Goal: Information Seeking & Learning: Learn about a topic

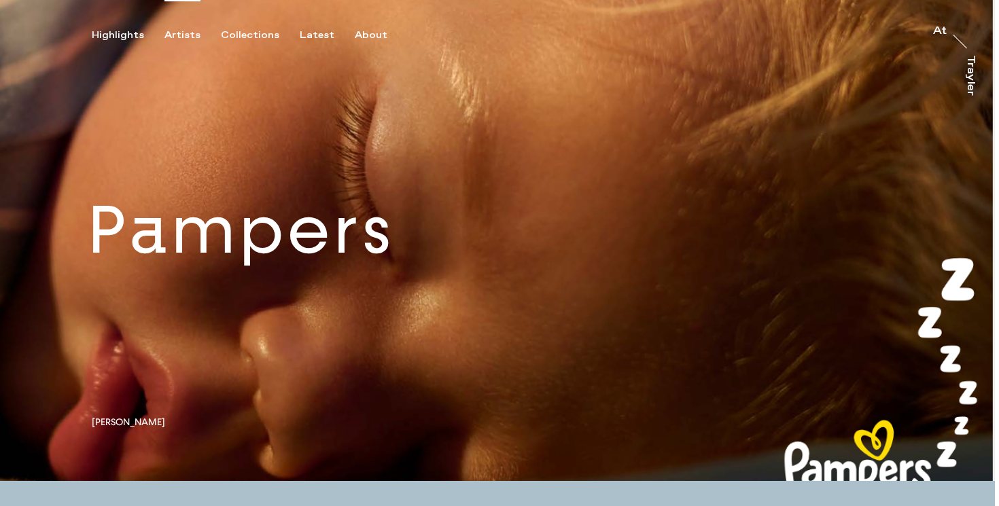
click at [177, 33] on div "Artists" at bounding box center [183, 35] width 36 height 12
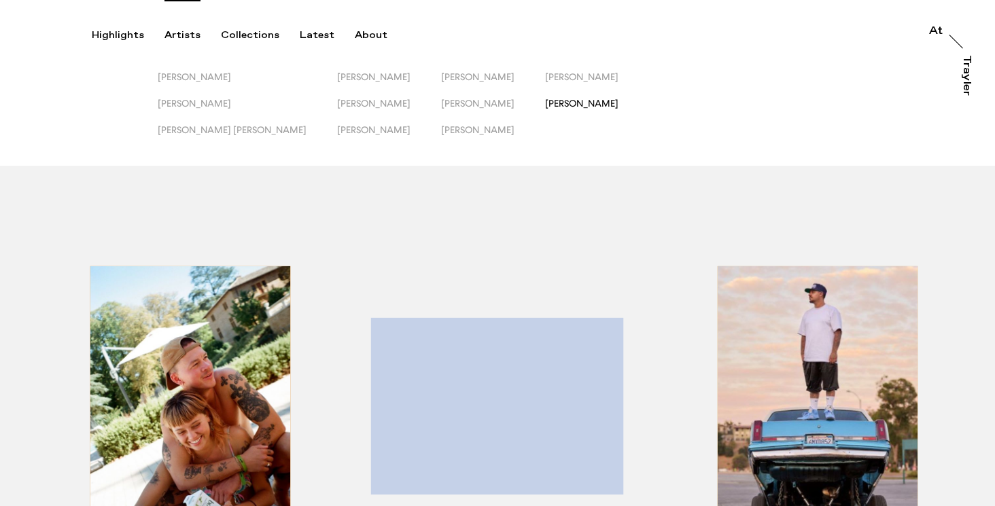
click at [545, 105] on span "[PERSON_NAME]" at bounding box center [581, 103] width 73 height 11
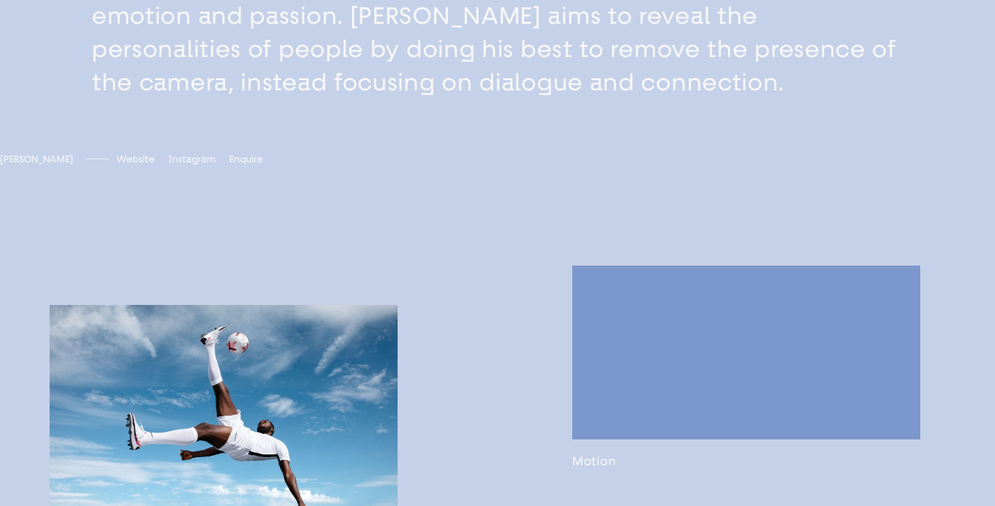
scroll to position [1175, 0]
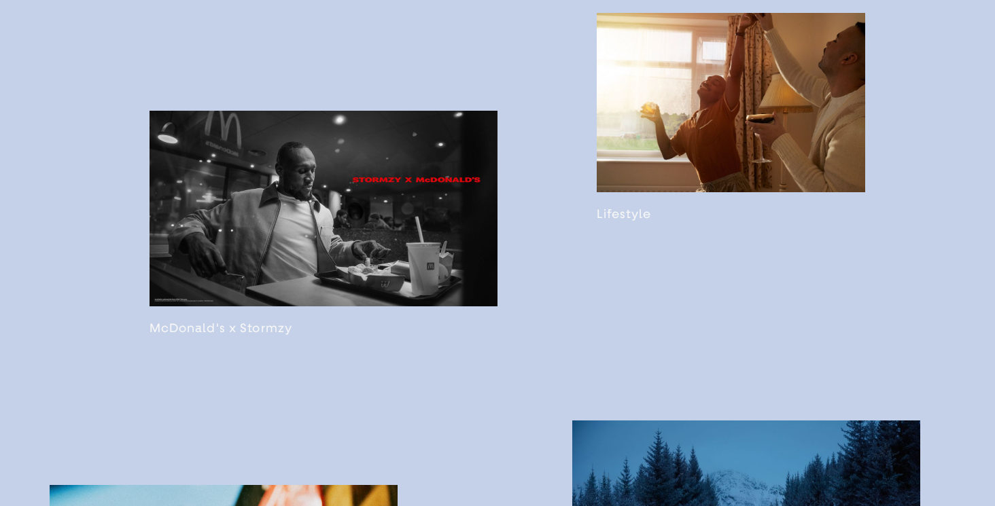
click at [693, 99] on link at bounding box center [731, 117] width 269 height 208
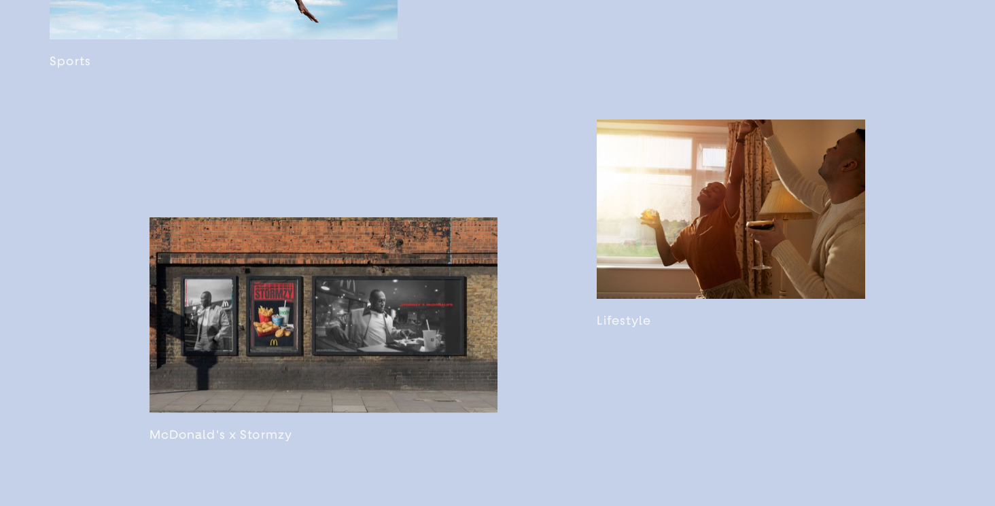
scroll to position [1298, 0]
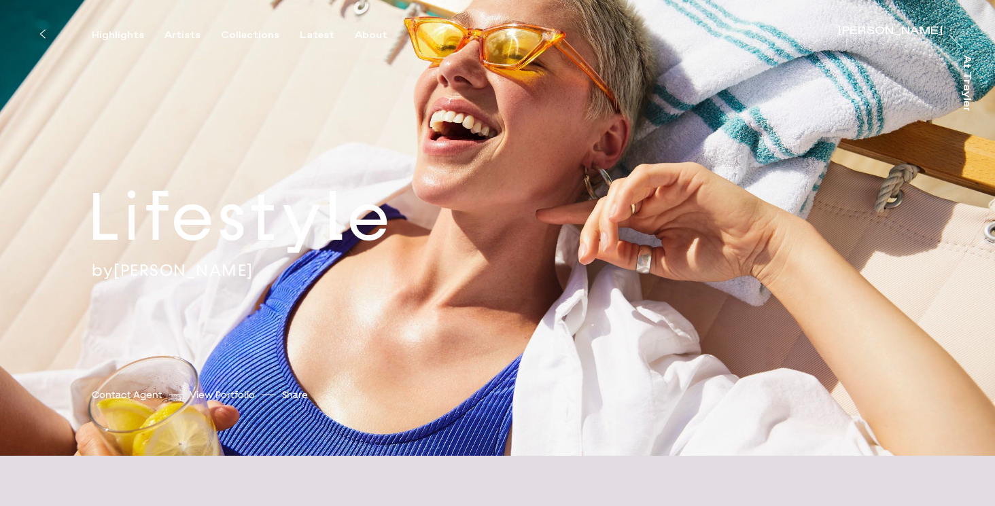
click at [44, 33] on icon at bounding box center [42, 34] width 6 height 11
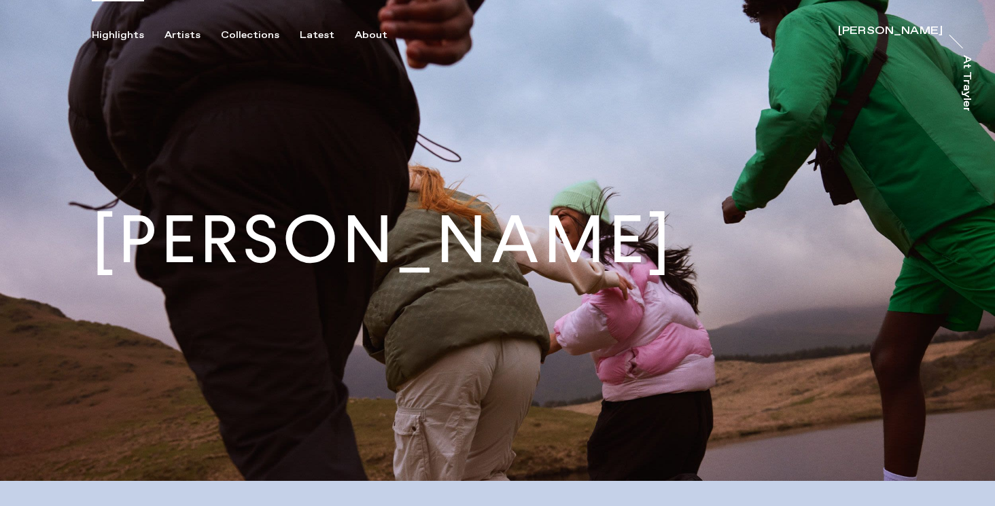
click at [122, 35] on div "Highlights" at bounding box center [118, 35] width 52 height 12
